Goal: Task Accomplishment & Management: Manage account settings

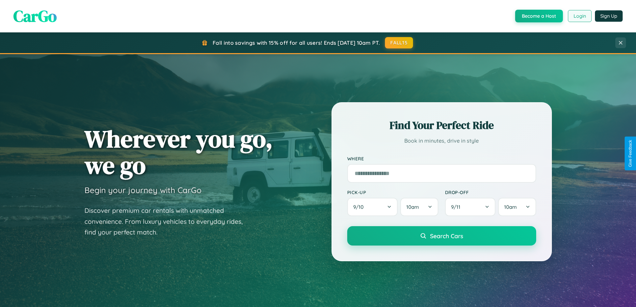
click at [579, 16] on button "Login" at bounding box center [580, 16] width 24 height 12
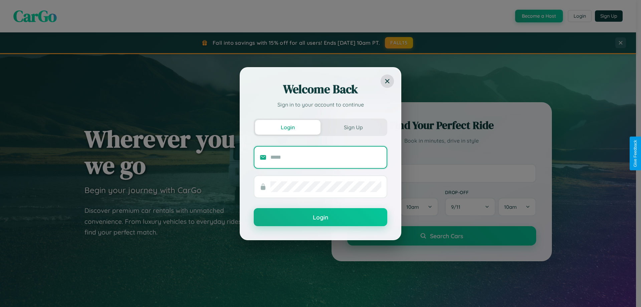
click at [326, 157] on input "text" at bounding box center [325, 157] width 111 height 11
type input "**********"
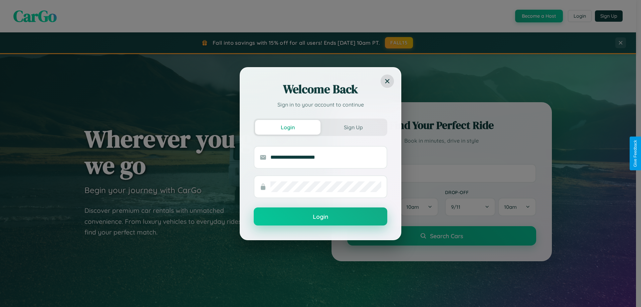
click at [320, 217] on button "Login" at bounding box center [320, 216] width 133 height 18
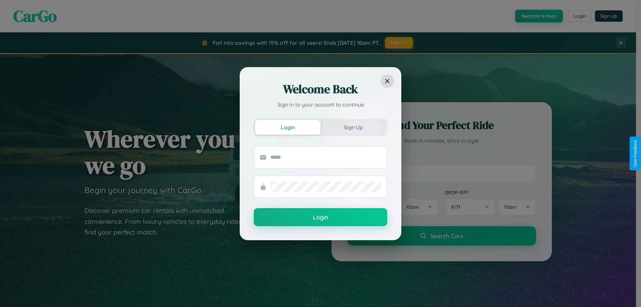
click at [579, 16] on div "Welcome Back Sign in to your account to continue Login Sign Up Login" at bounding box center [320, 153] width 641 height 307
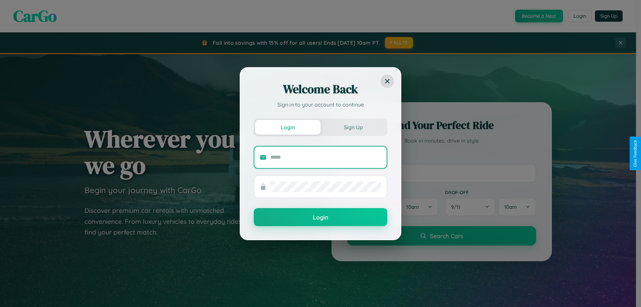
click at [326, 157] on input "text" at bounding box center [325, 157] width 111 height 11
type input "**********"
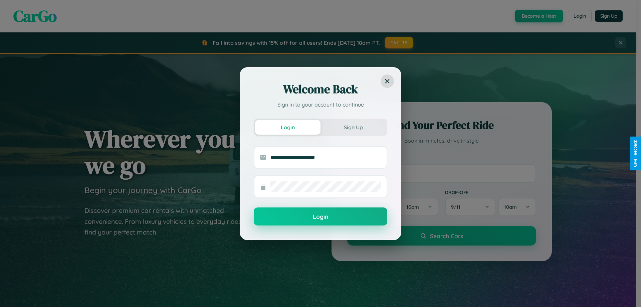
click at [320, 217] on button "Login" at bounding box center [320, 216] width 133 height 18
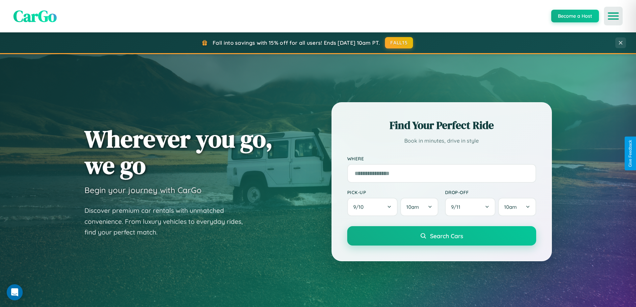
click at [613, 16] on icon "Open menu" at bounding box center [613, 16] width 10 height 6
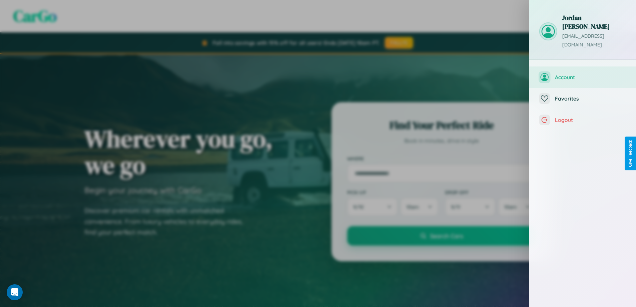
click at [582, 74] on span "Account" at bounding box center [590, 77] width 71 height 7
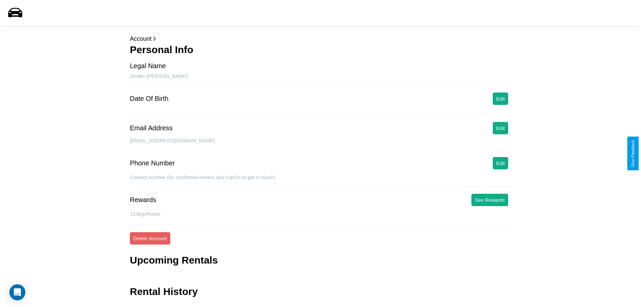
scroll to position [16, 0]
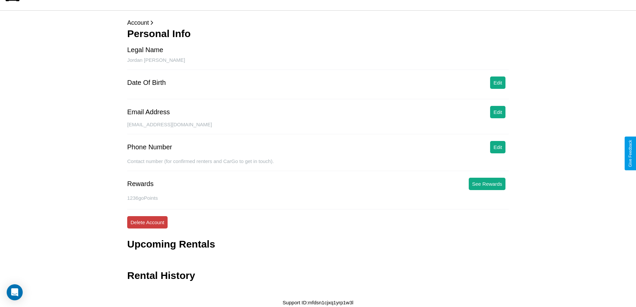
click at [147, 222] on button "Delete Account" at bounding box center [147, 222] width 40 height 12
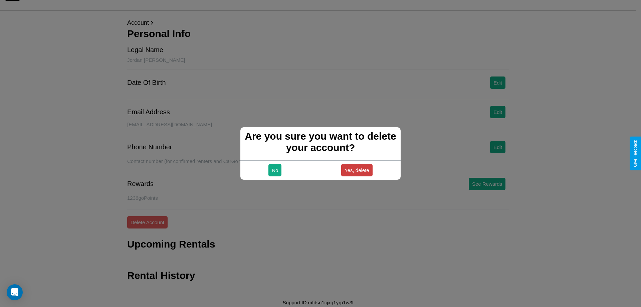
click at [356, 170] on button "Yes, delete" at bounding box center [356, 170] width 31 height 12
